Goal: Contribute content

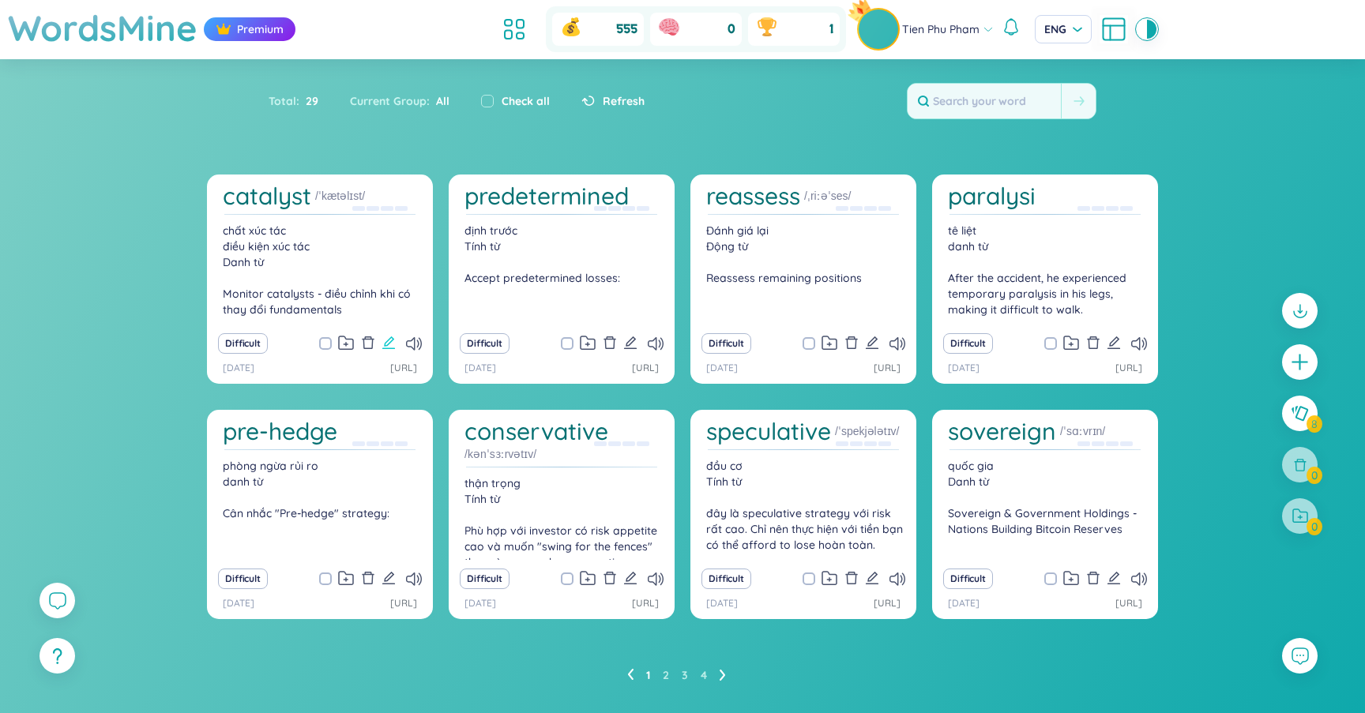
click at [383, 344] on icon "edit" at bounding box center [388, 343] width 14 height 14
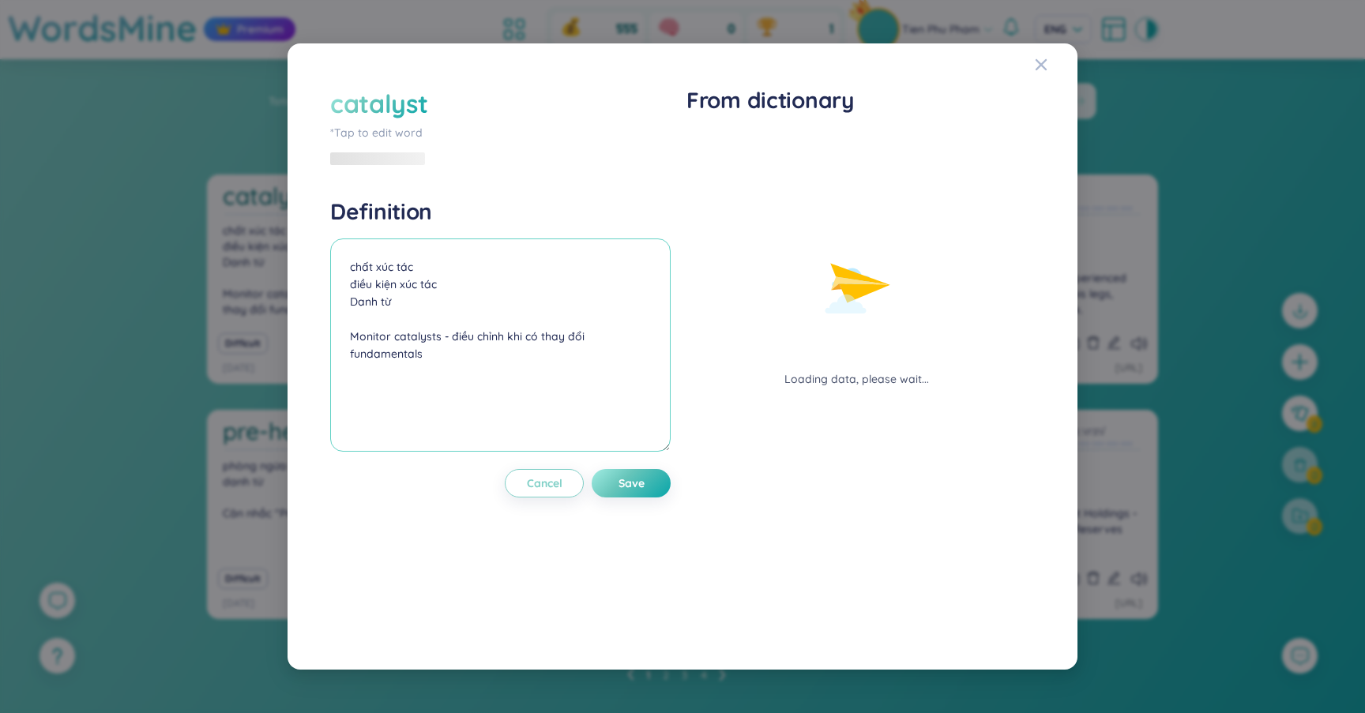
click at [345, 285] on textarea "chất xúc tác điều kiện xúc tác Danh từ Monitor catalysts - điều chỉnh khi có t…" at bounding box center [500, 344] width 340 height 213
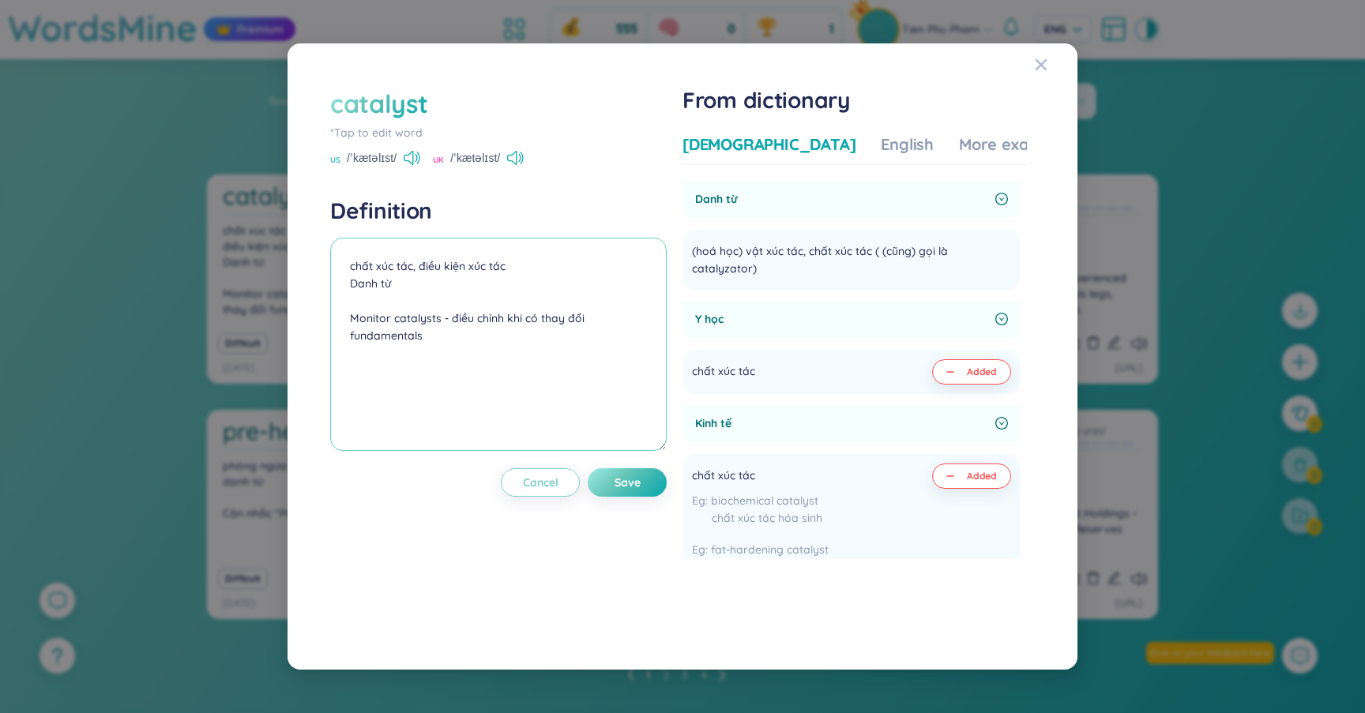
click at [567, 260] on textarea "chất xúc tác, điều kiện xúc tác Danh từ Monitor catalysts - điều chỉnh khi có …" at bounding box center [498, 344] width 336 height 213
click at [352, 269] on textarea "chất xúc tác, điều kiện xúc tác, [PERSON_NAME] Monitor catalysts - điều chỉnh k…" at bounding box center [498, 344] width 336 height 213
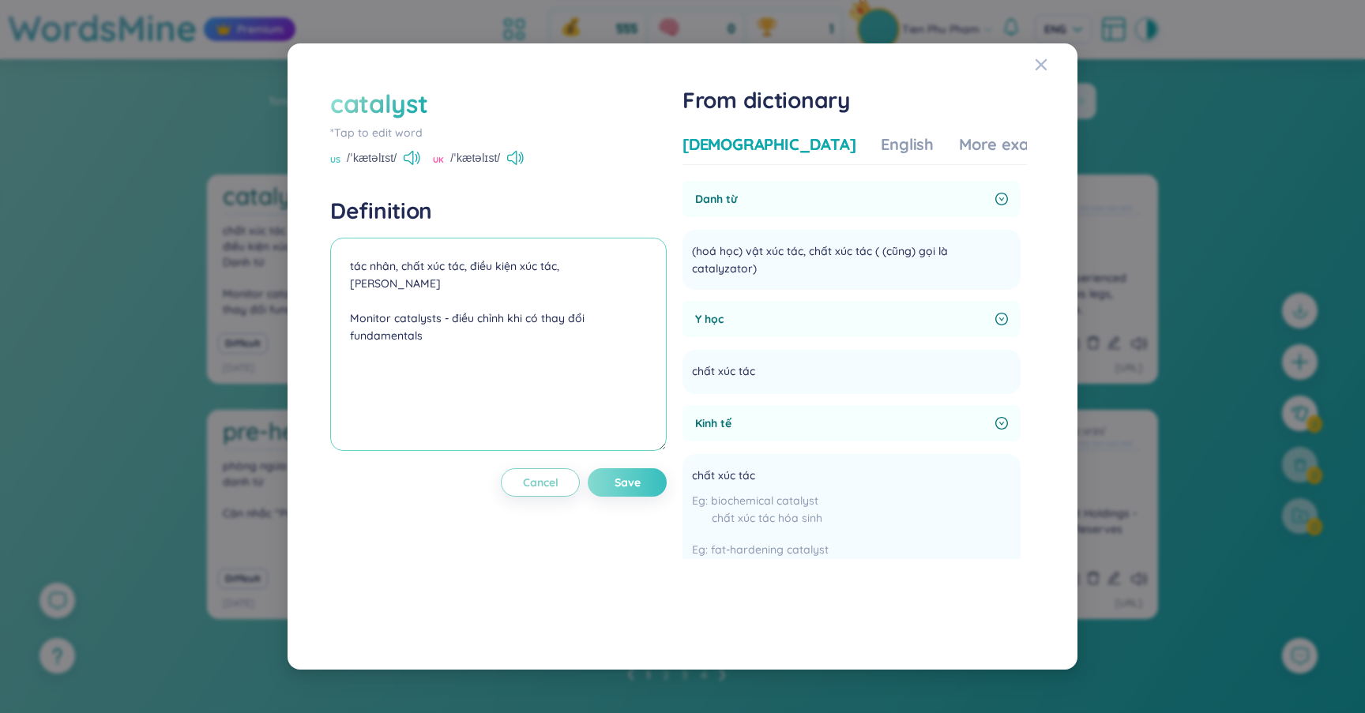
type textarea "tác nhân, chất xúc tác, điều kiện xúc tác, [PERSON_NAME] Monitor catalysts - đi…"
click at [660, 481] on button "Save" at bounding box center [627, 482] width 79 height 28
